Goal: Information Seeking & Learning: Learn about a topic

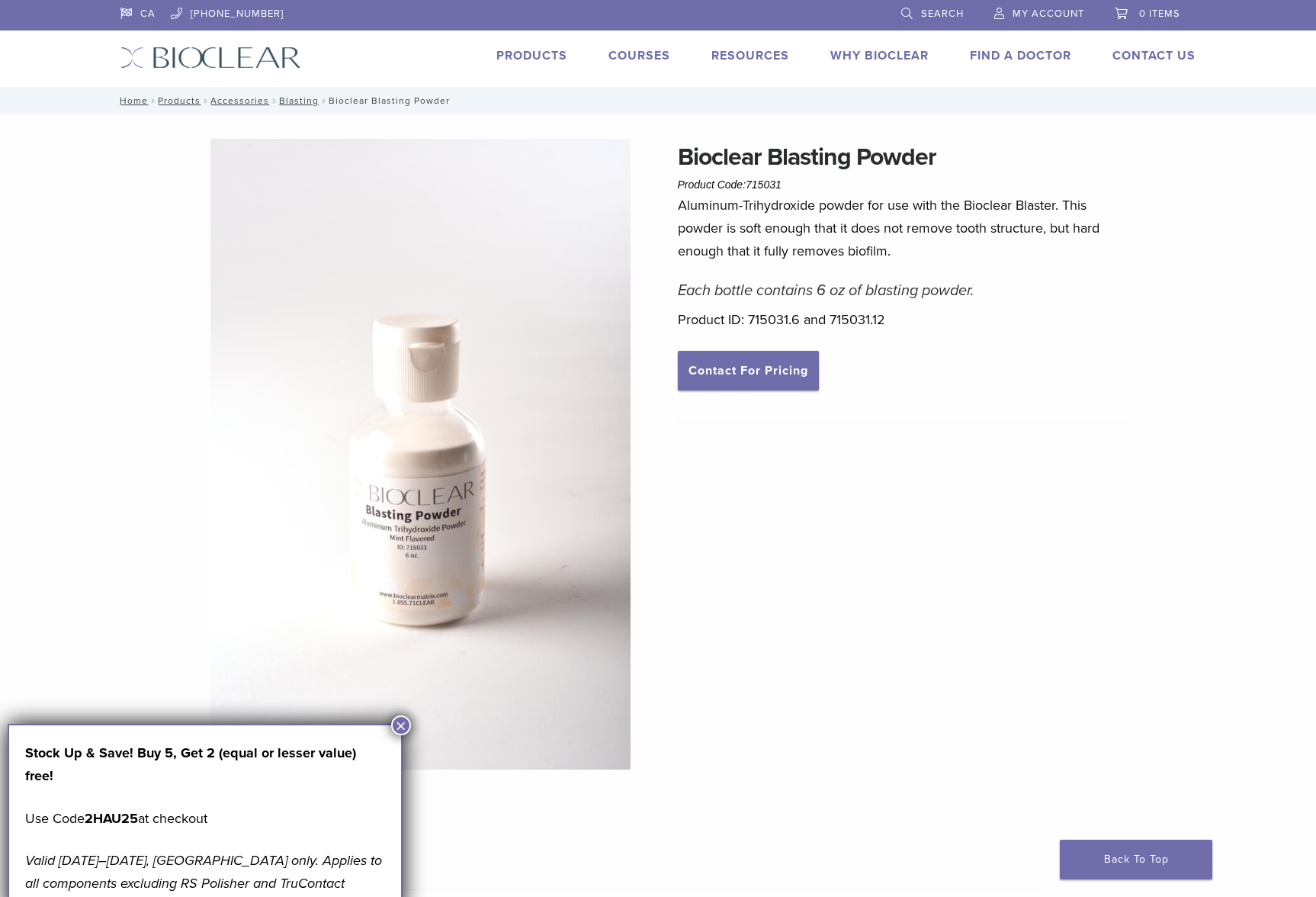
click at [531, 53] on link "Products" at bounding box center [531, 55] width 71 height 15
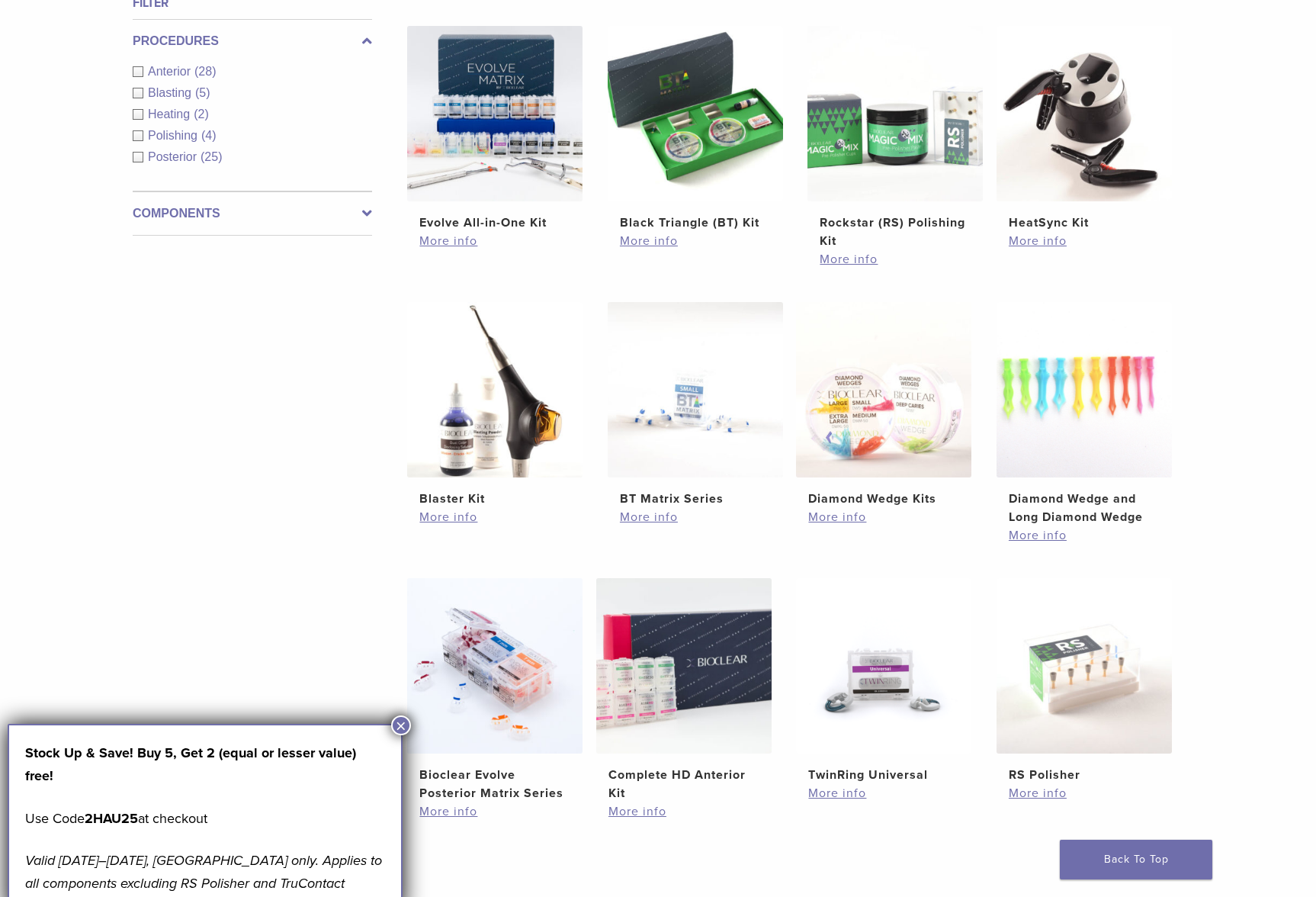
scroll to position [610, 0]
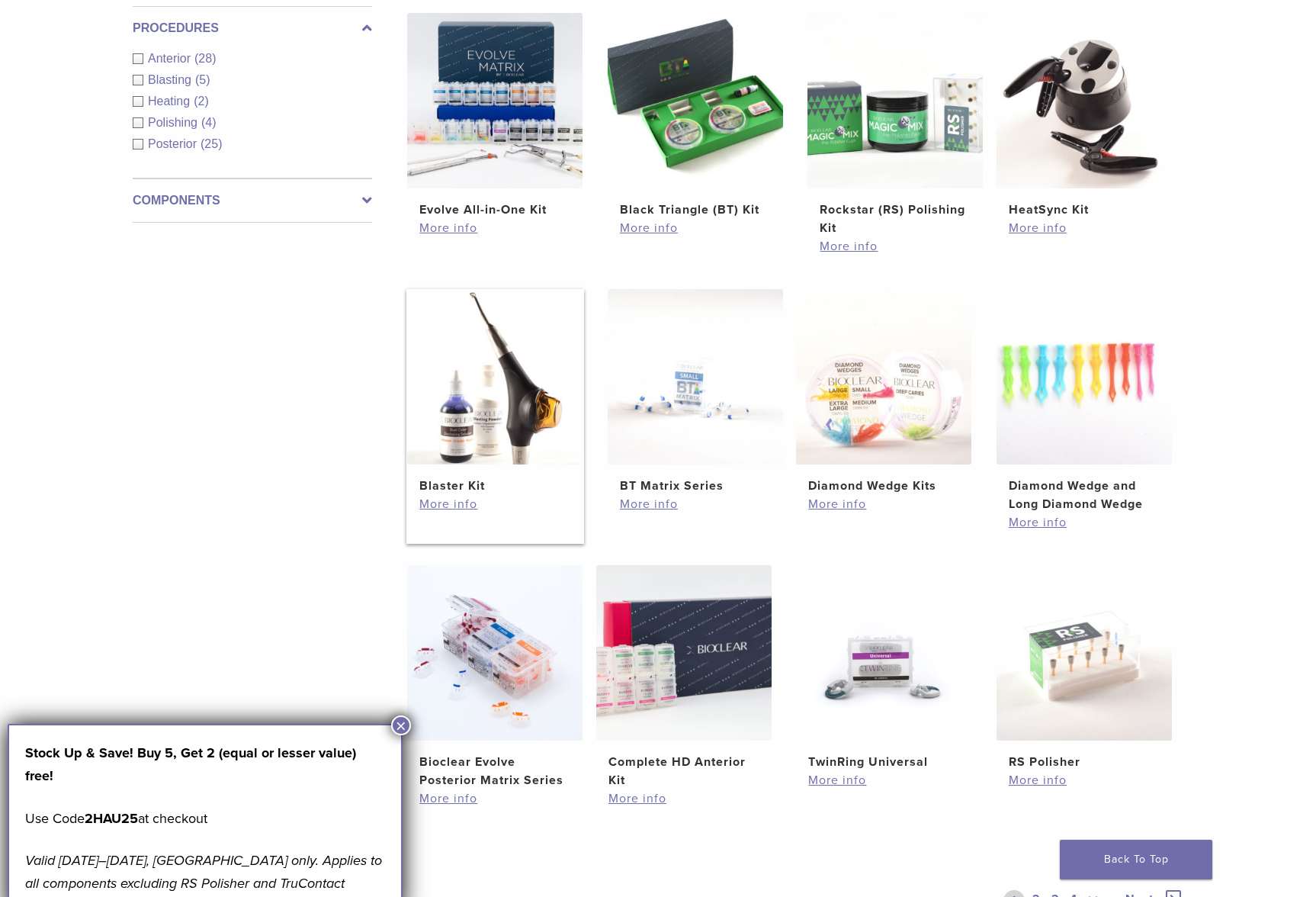
click at [463, 485] on h2 "Blaster Kit" at bounding box center [495, 486] width 151 height 18
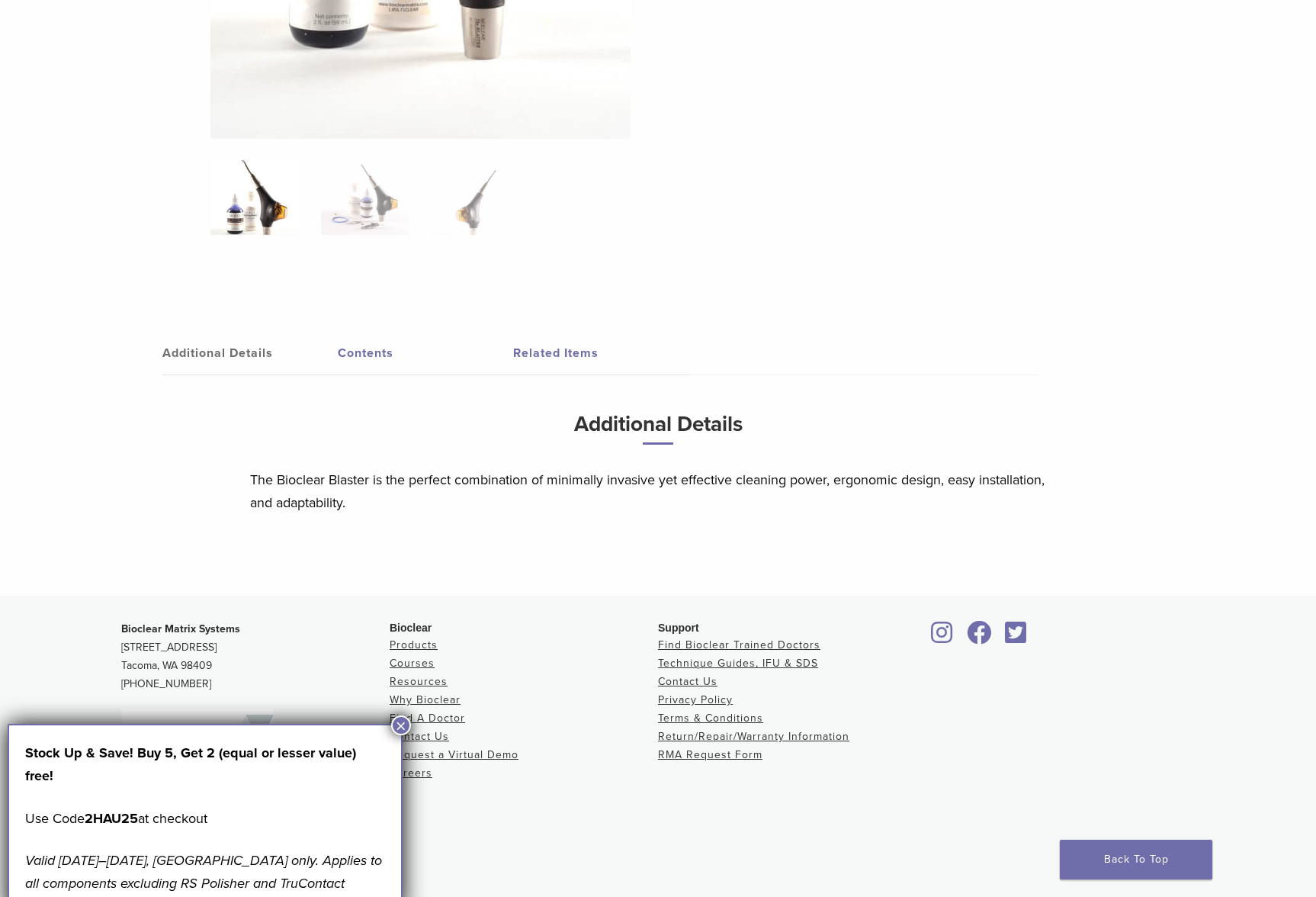
scroll to position [657, 0]
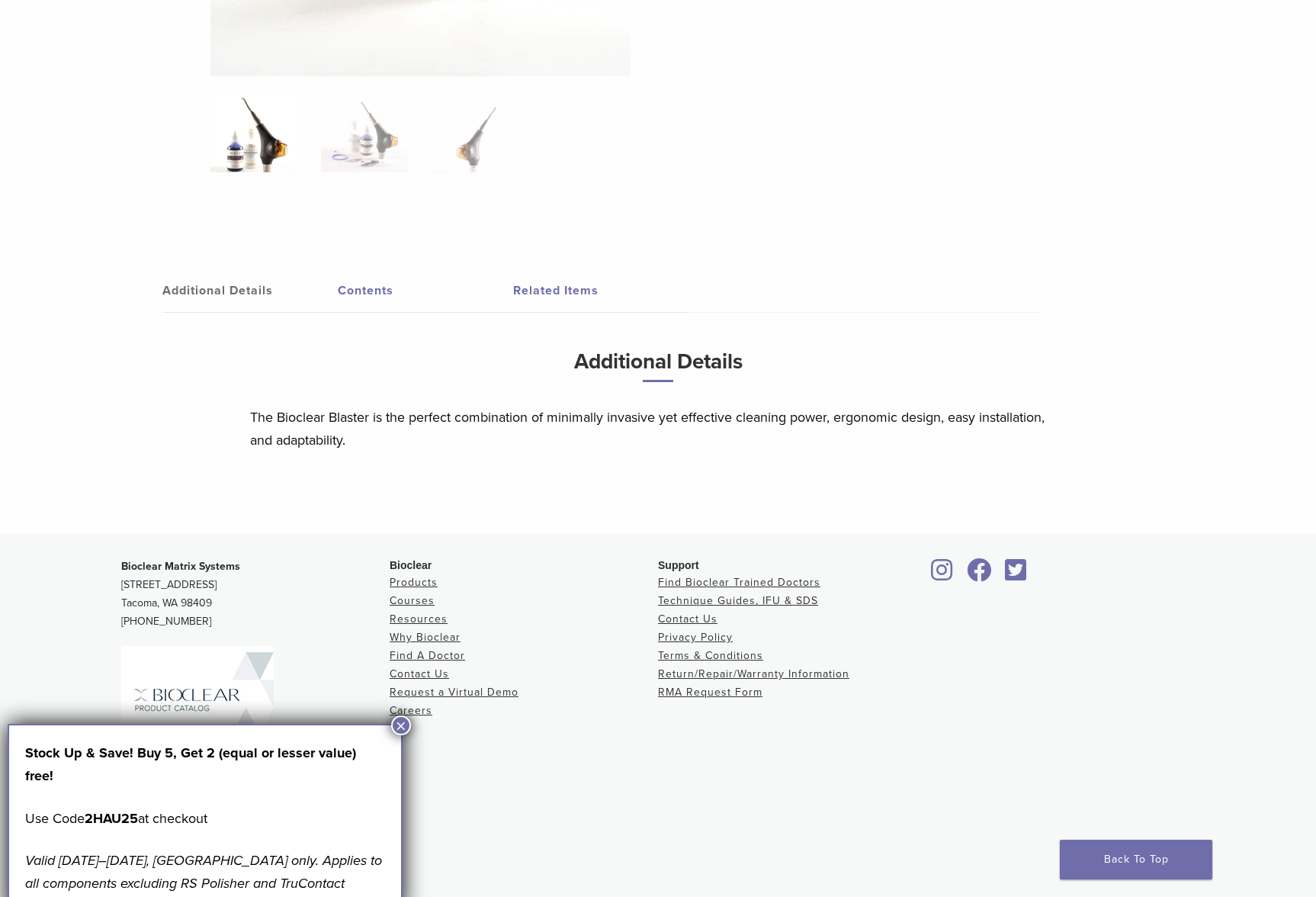
click at [365, 291] on link "Contents" at bounding box center [425, 290] width 176 height 42
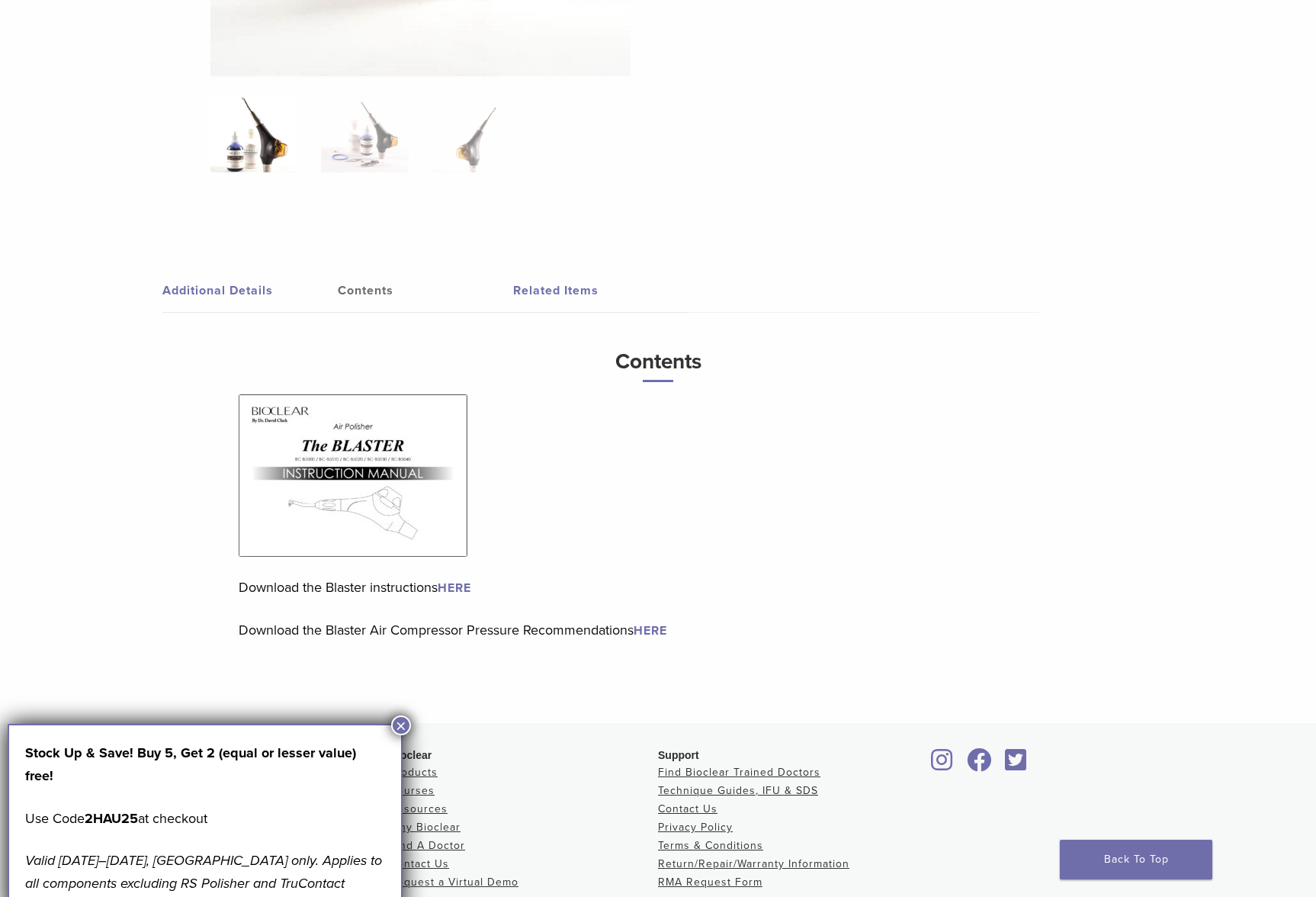
click at [196, 281] on link "Additional Details" at bounding box center [250, 290] width 176 height 42
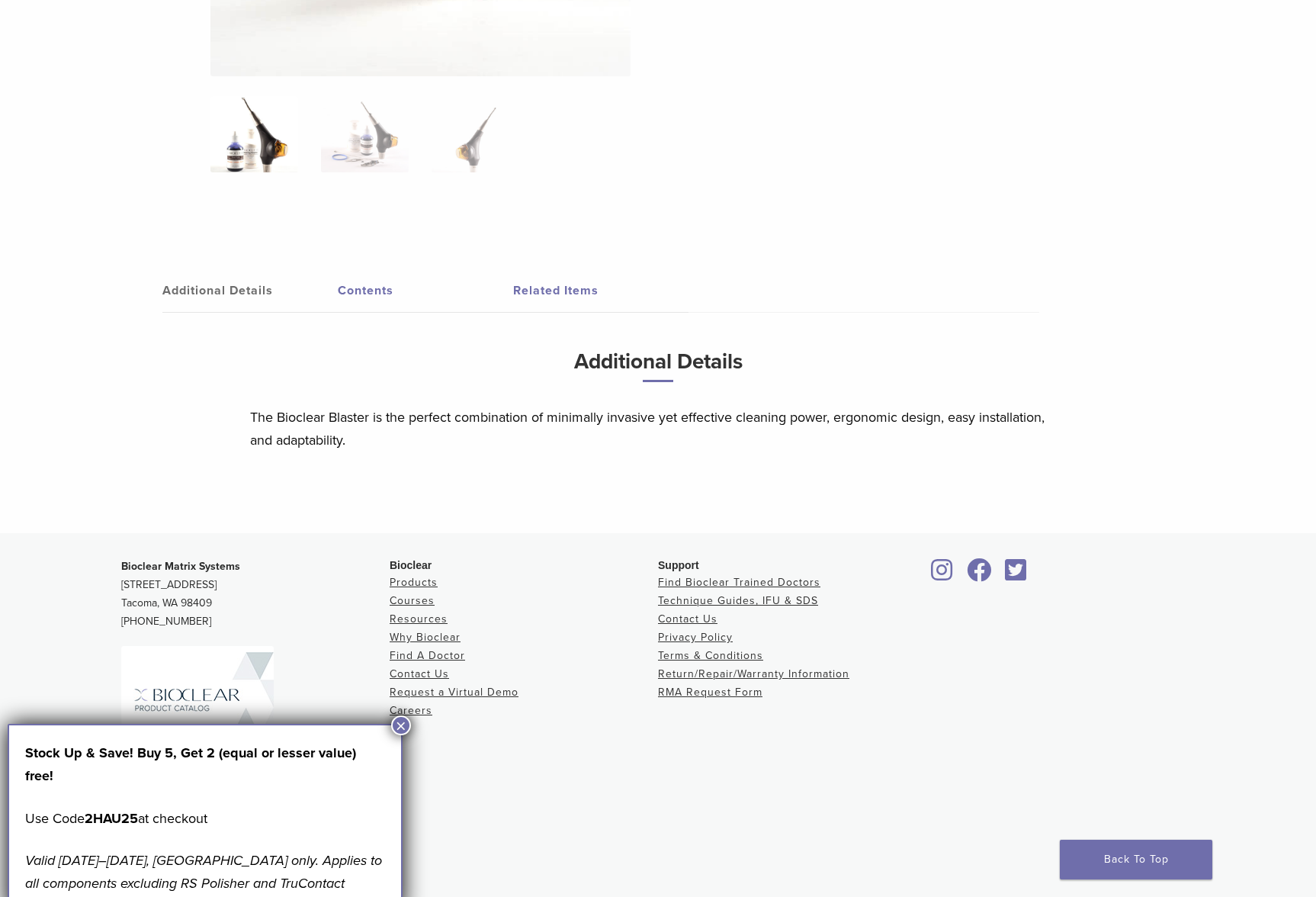
click at [567, 293] on link "Related Items" at bounding box center [600, 290] width 176 height 42
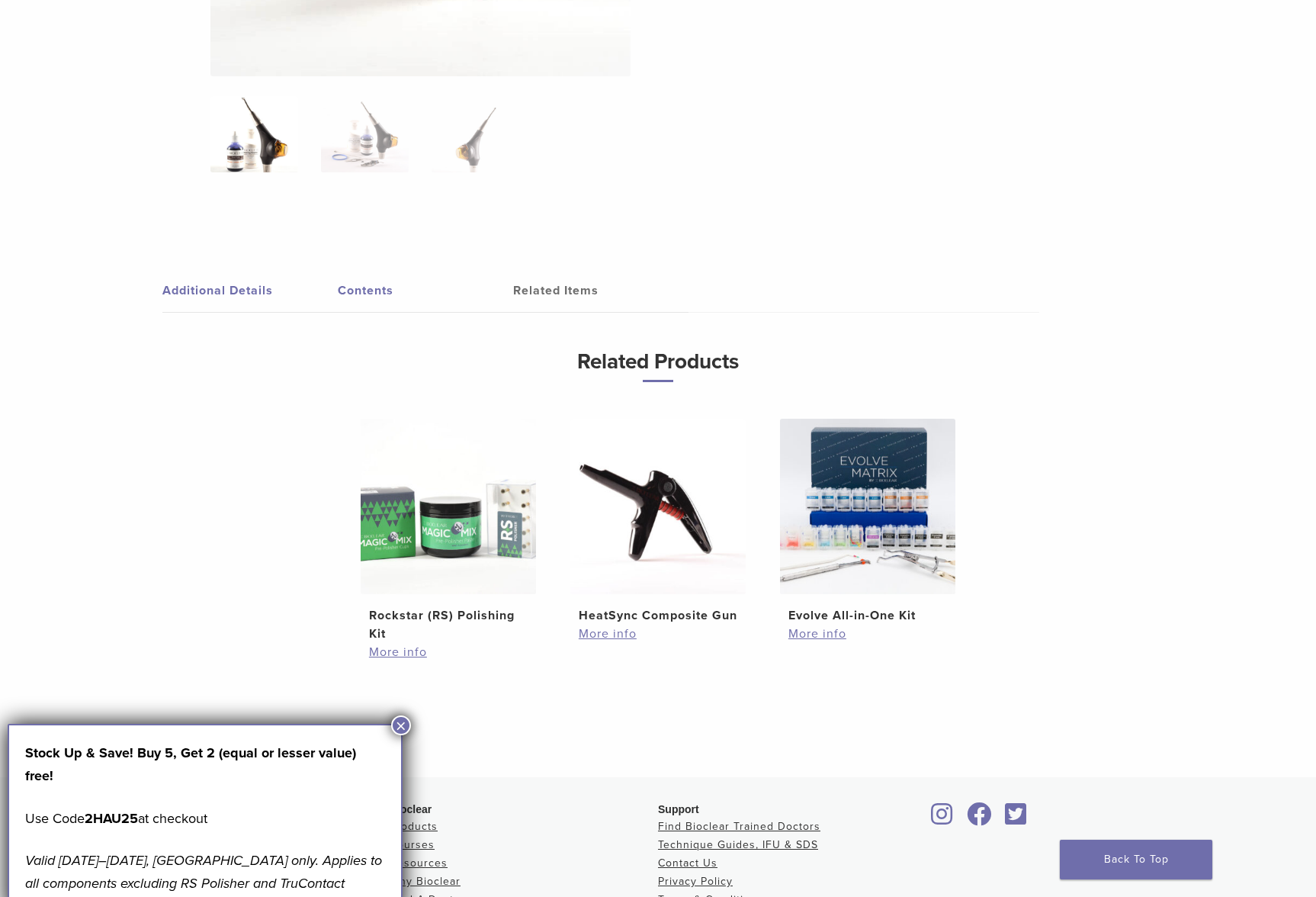
click at [321, 295] on link "Additional Details" at bounding box center [250, 290] width 176 height 42
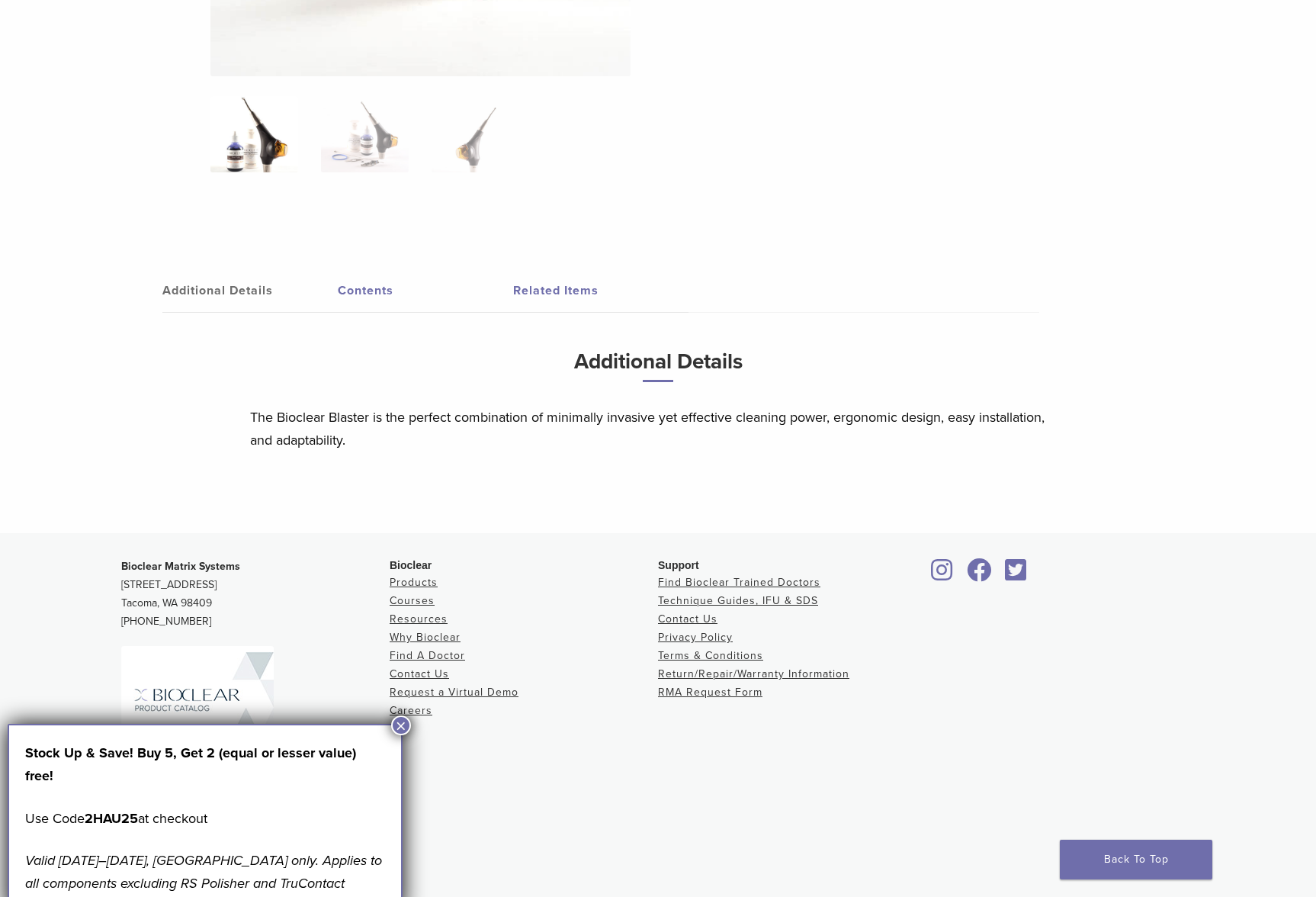
click at [216, 293] on link "Additional Details" at bounding box center [250, 290] width 176 height 42
click at [379, 304] on link "Contents" at bounding box center [425, 290] width 176 height 42
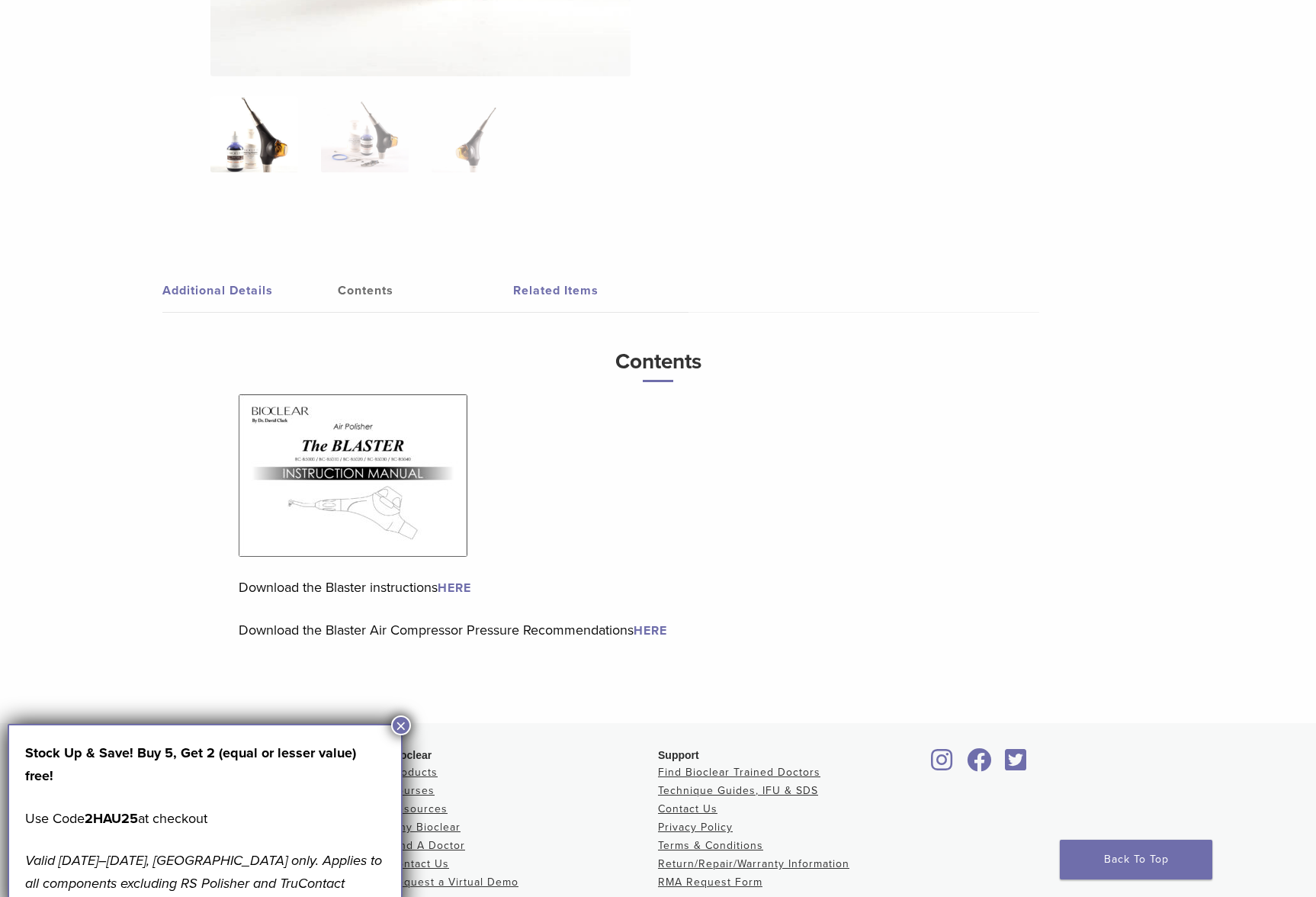
click at [535, 301] on link "Related Items" at bounding box center [600, 290] width 176 height 42
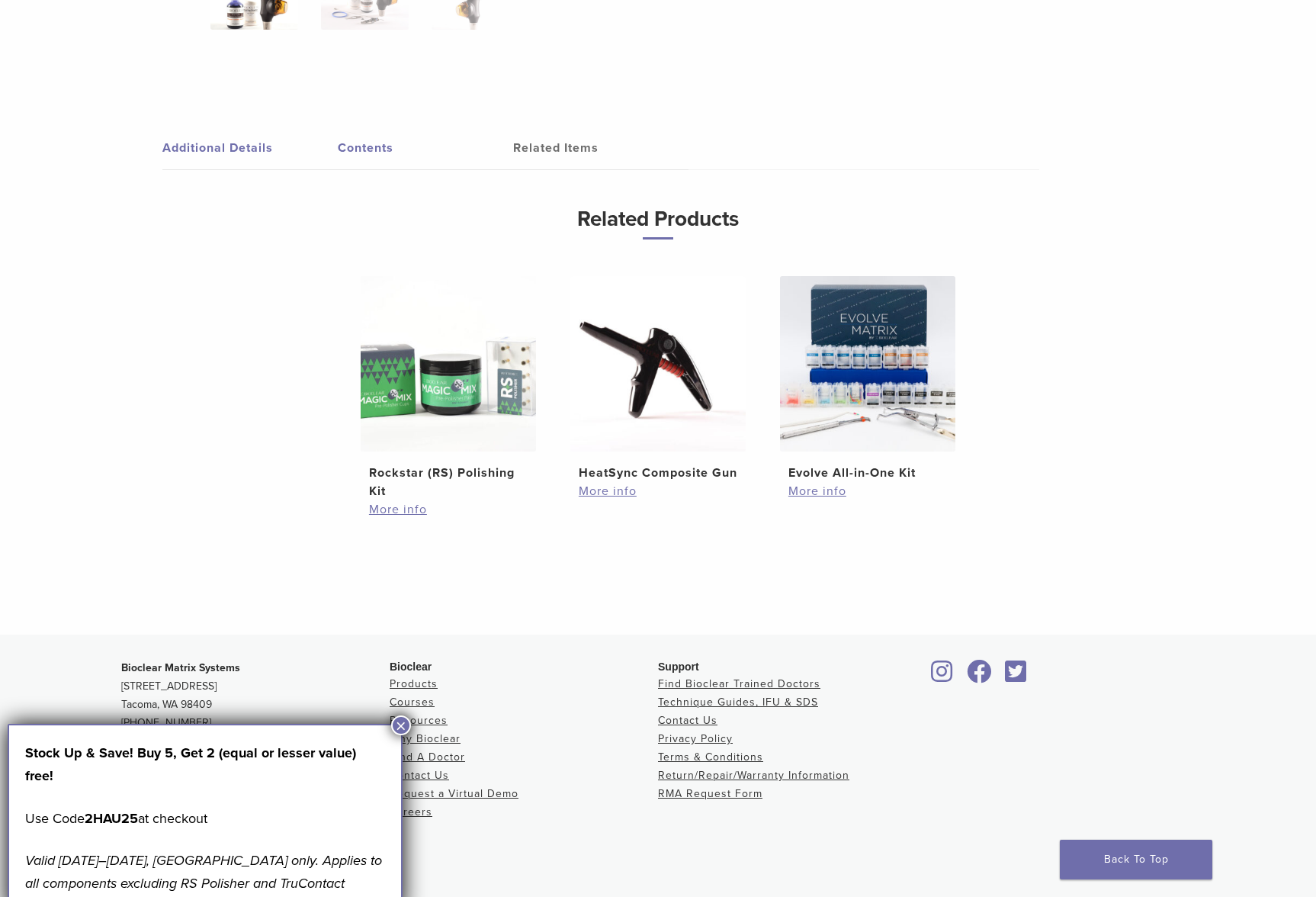
scroll to position [902, 0]
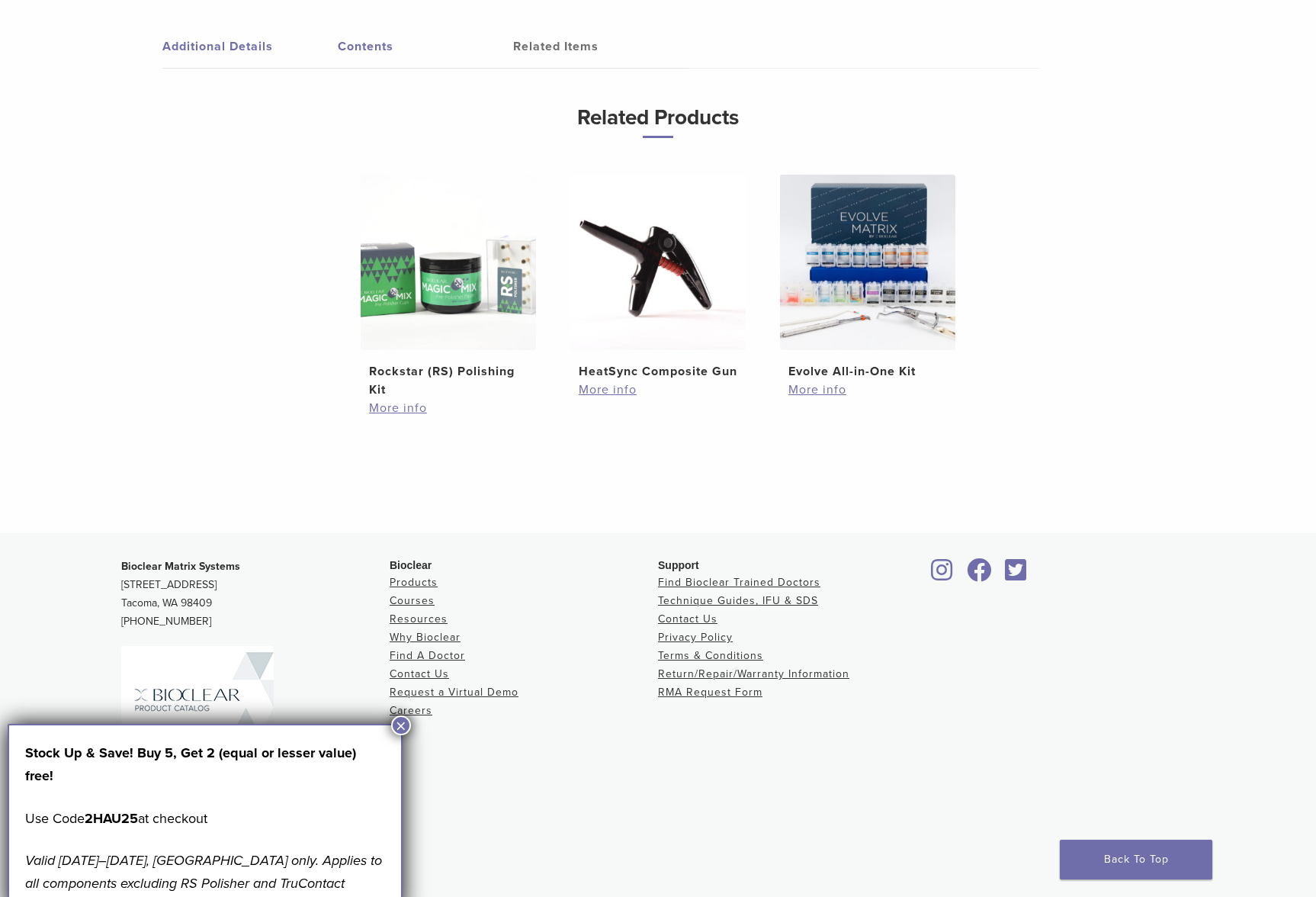
click at [245, 42] on link "Additional Details" at bounding box center [250, 46] width 176 height 42
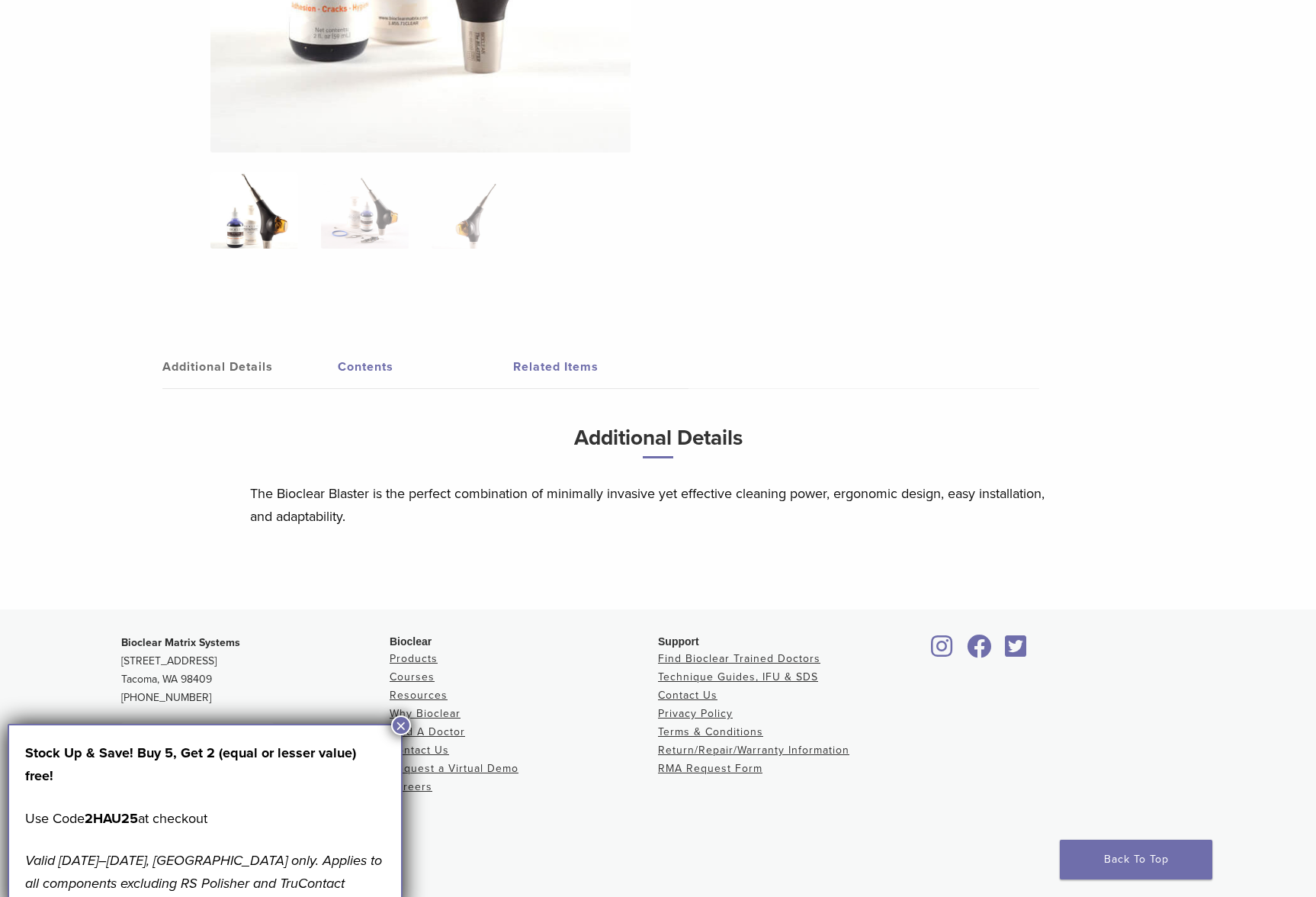
scroll to position [505, 0]
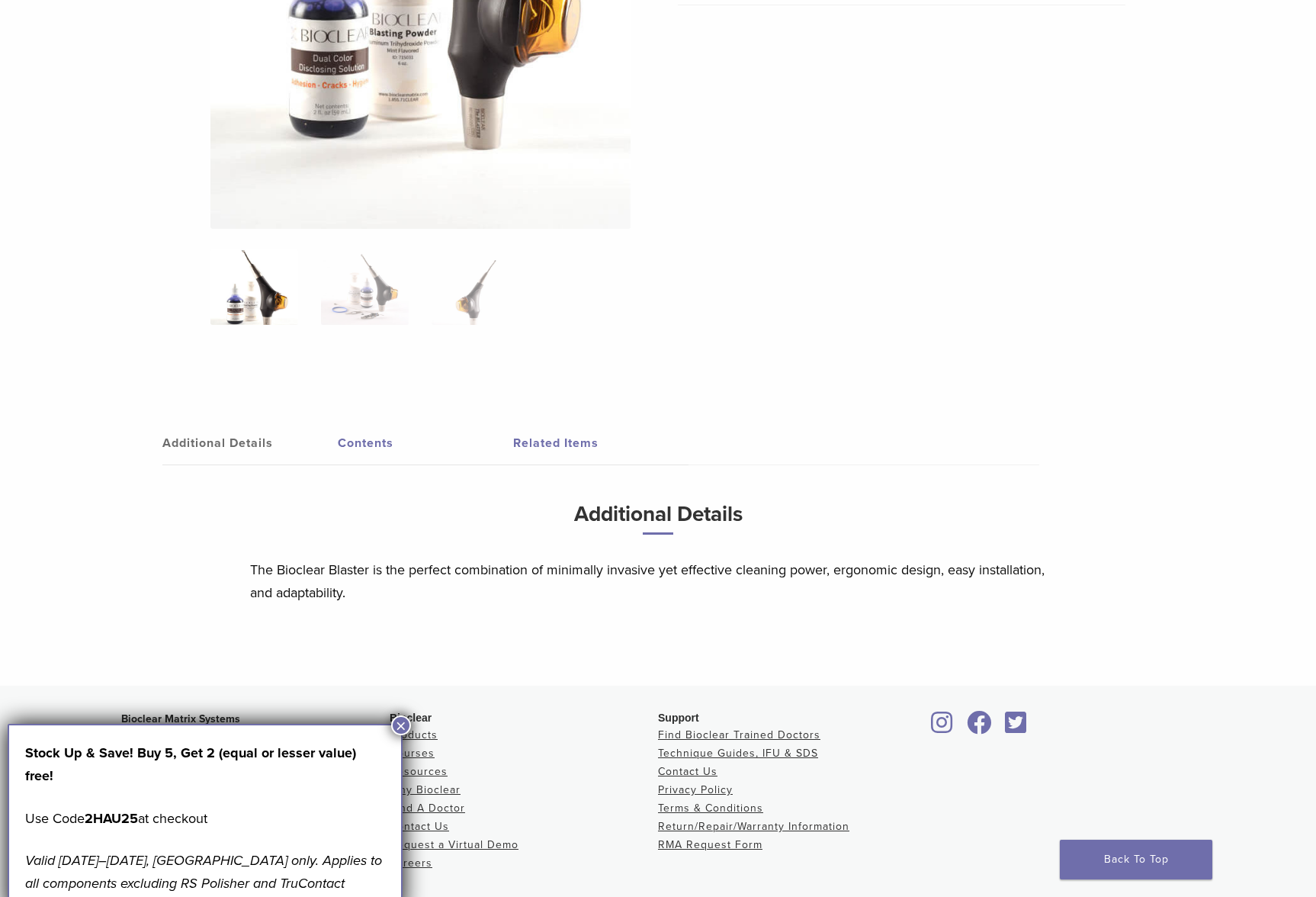
click at [236, 423] on link "Additional Details" at bounding box center [250, 442] width 176 height 42
click at [260, 453] on link "Additional Details" at bounding box center [250, 442] width 176 height 42
click at [240, 437] on link "Additional Details" at bounding box center [250, 442] width 176 height 42
click at [345, 440] on link "Contents" at bounding box center [425, 442] width 176 height 42
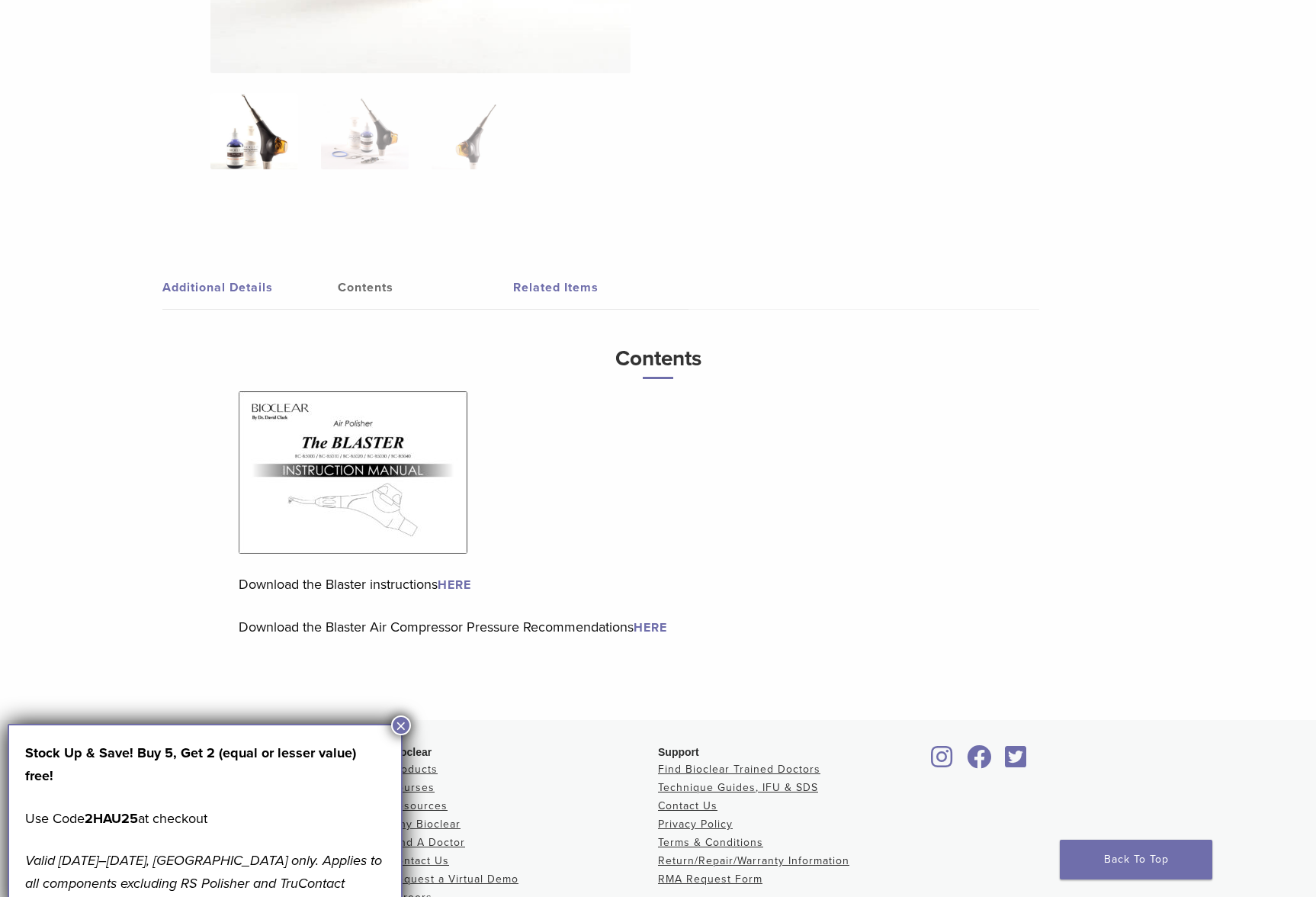
scroll to position [810, 0]
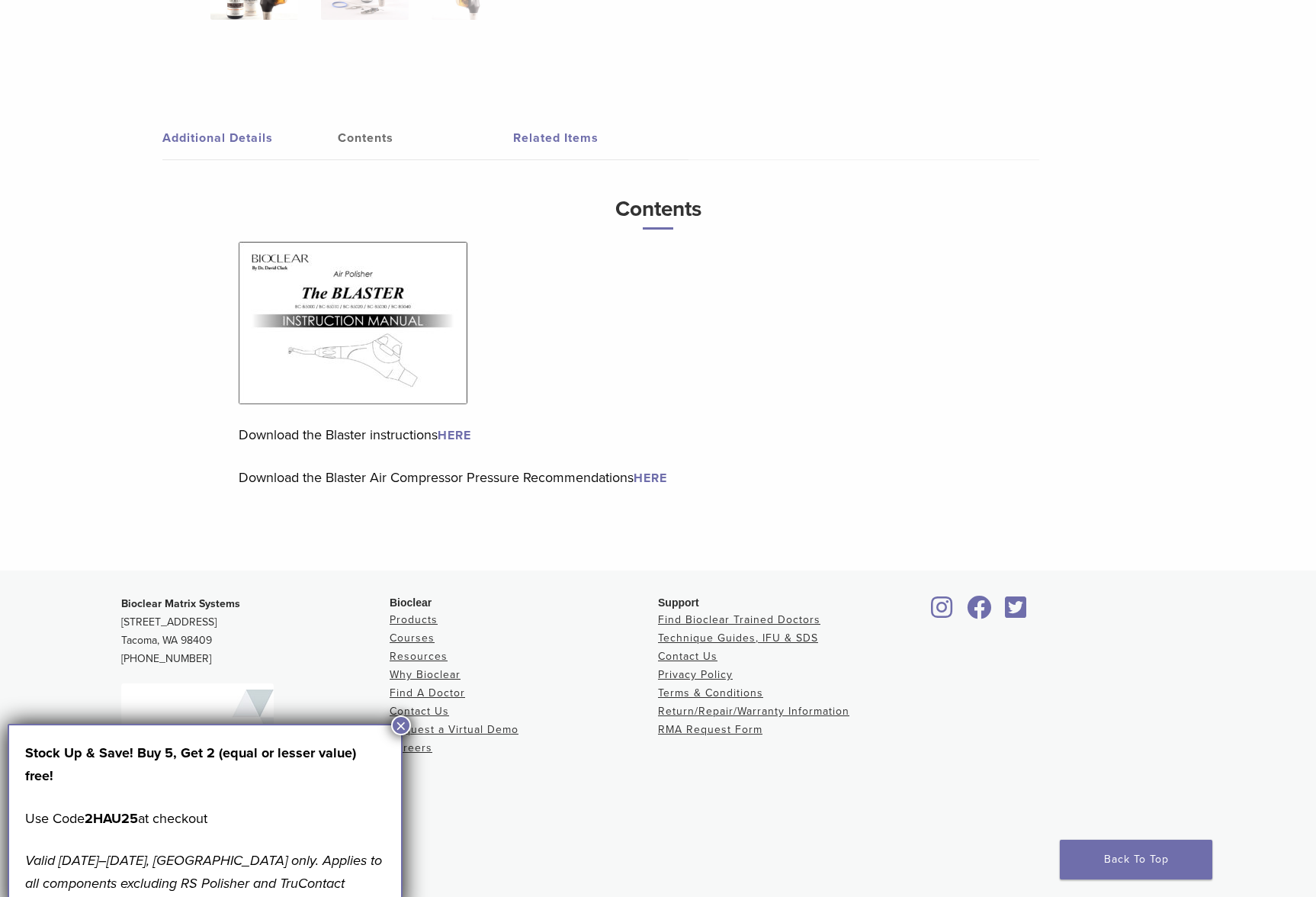
click at [464, 432] on link "HERE" at bounding box center [454, 435] width 34 height 15
